Goal: Use online tool/utility: Utilize a website feature to perform a specific function

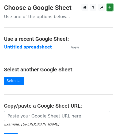
click at [112, 9] on link at bounding box center [109, 7] width 6 height 7
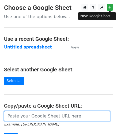
click at [28, 114] on input "url" at bounding box center [57, 116] width 106 height 10
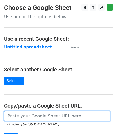
paste input "[URL][DOMAIN_NAME]"
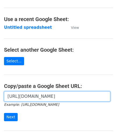
scroll to position [53, 0]
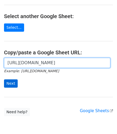
type input "[URL][DOMAIN_NAME]"
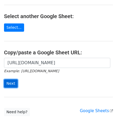
scroll to position [0, 0]
click at [12, 82] on input "Next" at bounding box center [11, 84] width 14 height 8
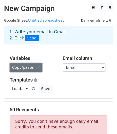
click at [32, 68] on link "Copy/paste..." at bounding box center [26, 68] width 33 height 8
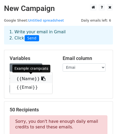
click at [27, 80] on link "{{Name}}" at bounding box center [31, 79] width 42 height 9
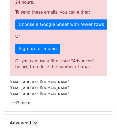
scroll to position [128, 0]
